Goal: Find specific page/section: Find specific page/section

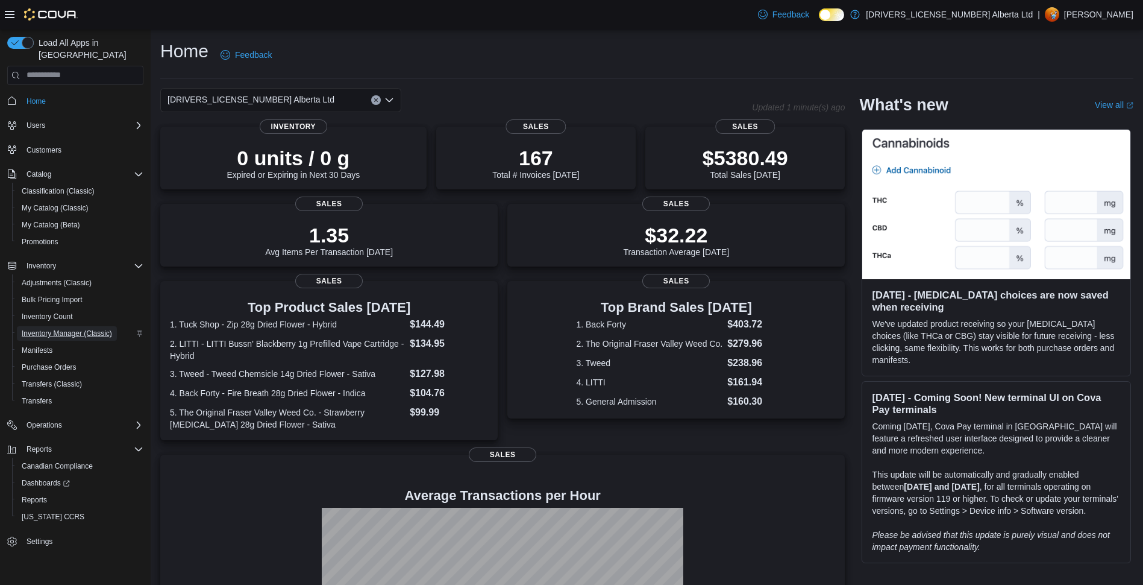
click at [65, 326] on span "Inventory Manager (Classic)" at bounding box center [67, 333] width 90 height 14
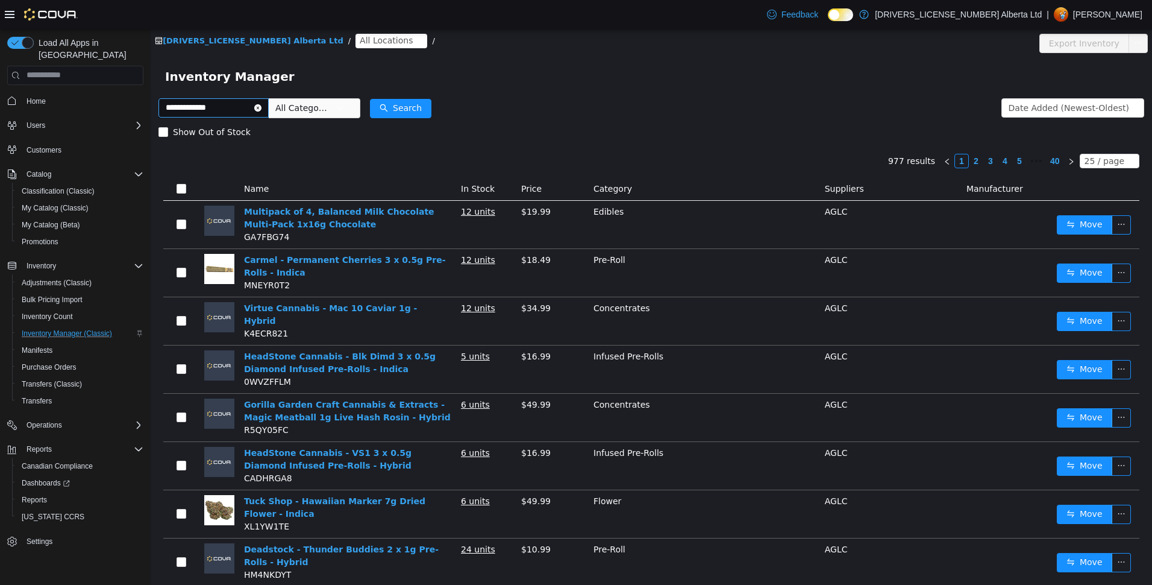
type input "**********"
